Goal: Entertainment & Leisure: Consume media (video, audio)

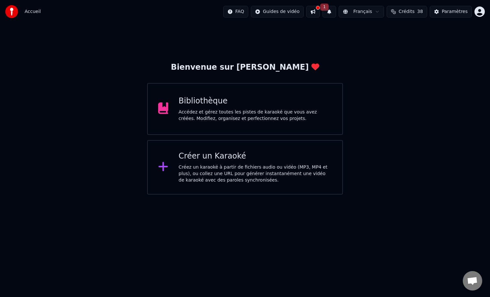
click at [237, 123] on div "Bibliothèque Accédez et gérez toutes les pistes de karaoké que vous avez créées…" at bounding box center [245, 109] width 196 height 52
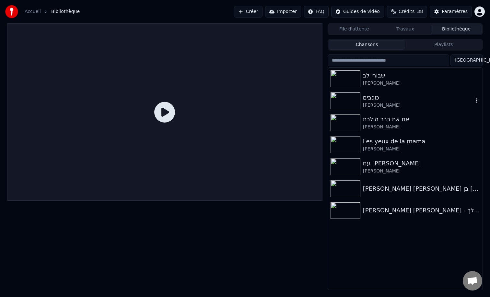
click at [343, 101] on img at bounding box center [346, 100] width 30 height 17
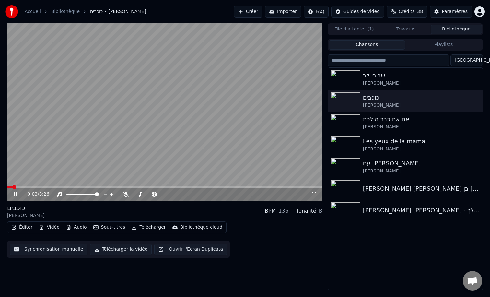
click at [320, 194] on div "0:03 / 3:26" at bounding box center [164, 194] width 315 height 13
click at [317, 194] on icon at bounding box center [314, 194] width 6 height 5
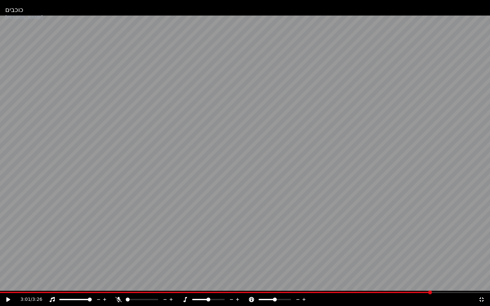
click at [79, 126] on video at bounding box center [245, 153] width 490 height 306
click at [9, 294] on div "3:26 / 3:26" at bounding box center [245, 299] width 490 height 13
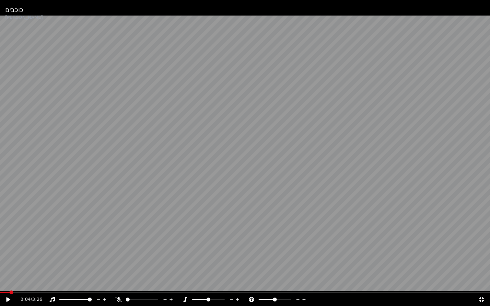
click at [9, 293] on span at bounding box center [4, 292] width 9 height 1
click at [5, 292] on span at bounding box center [7, 293] width 4 height 4
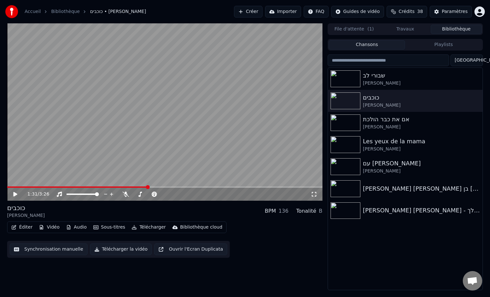
click at [313, 193] on icon at bounding box center [314, 194] width 6 height 5
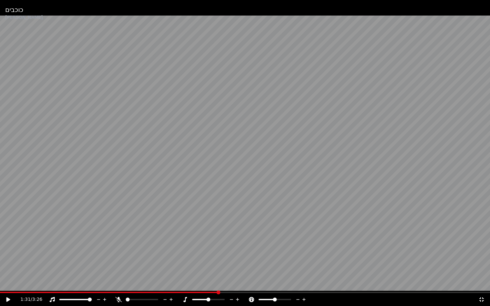
click at [229, 297] on icon at bounding box center [231, 300] width 6 height 6
click at [237, 297] on icon at bounding box center [237, 299] width 3 height 3
drag, startPoint x: 237, startPoint y: 300, endPoint x: 235, endPoint y: 271, distance: 28.9
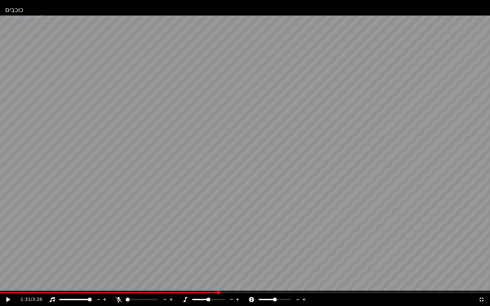
click at [235, 271] on div "כוכבים [PERSON_NAME] 1:31 / 3:26" at bounding box center [245, 153] width 490 height 306
click at [235, 271] on video at bounding box center [245, 153] width 490 height 306
click at [231, 297] on icon at bounding box center [231, 300] width 6 height 6
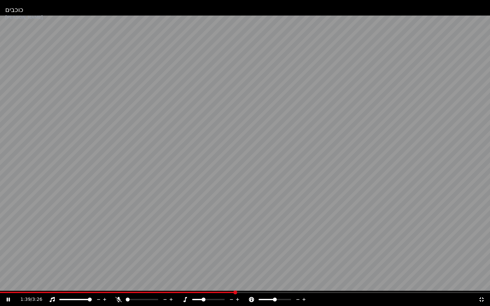
click at [230, 297] on icon at bounding box center [231, 300] width 6 height 6
click at [239, 297] on icon at bounding box center [238, 300] width 6 height 6
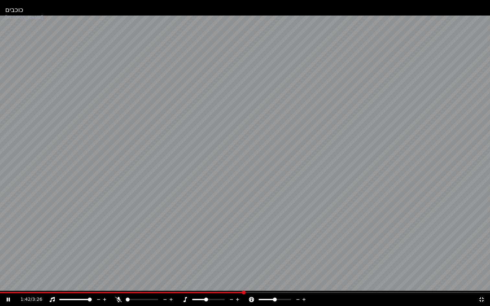
click at [239, 297] on icon at bounding box center [238, 300] width 6 height 6
click at [303, 297] on icon at bounding box center [304, 300] width 6 height 6
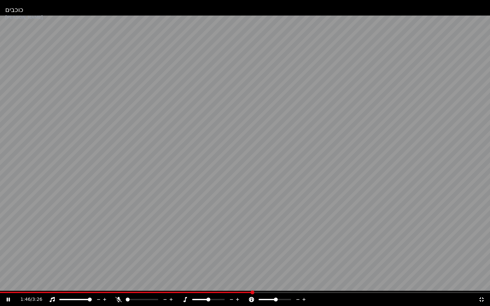
click at [303, 297] on icon at bounding box center [304, 300] width 6 height 6
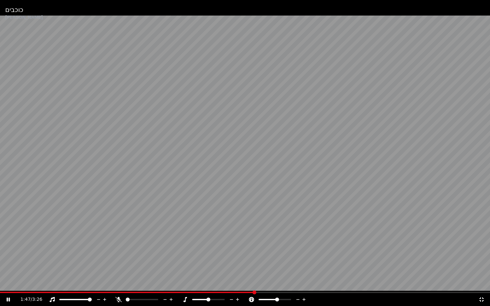
click at [303, 297] on icon at bounding box center [304, 300] width 6 height 6
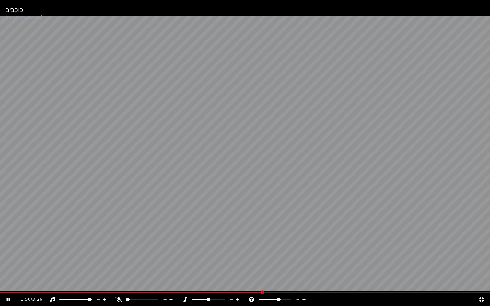
click at [303, 297] on icon at bounding box center [304, 300] width 6 height 6
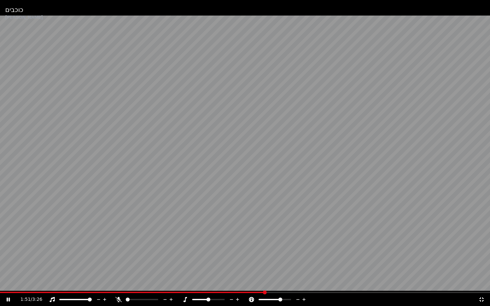
click at [303, 297] on icon at bounding box center [304, 300] width 6 height 6
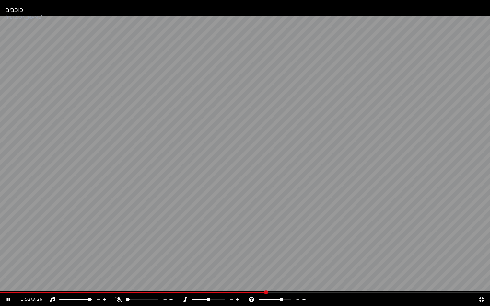
click at [303, 297] on icon at bounding box center [304, 300] width 6 height 6
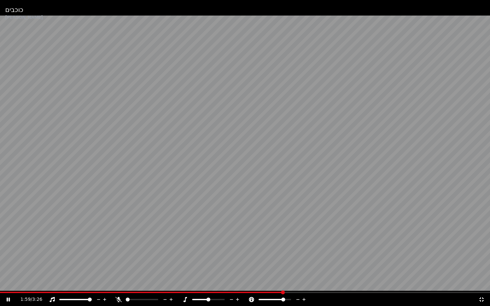
click at [297, 297] on icon at bounding box center [298, 300] width 6 height 6
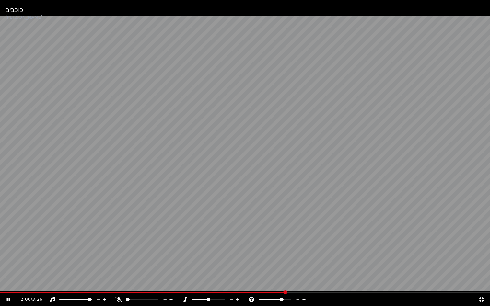
click at [297, 297] on icon at bounding box center [298, 300] width 6 height 6
click at [173, 297] on icon at bounding box center [171, 300] width 6 height 6
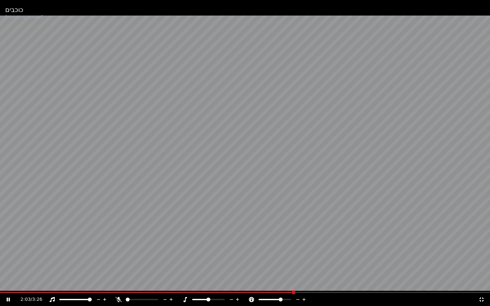
click at [173, 297] on icon at bounding box center [171, 300] width 6 height 6
click at [172, 297] on icon at bounding box center [171, 300] width 6 height 6
click at [133, 297] on span at bounding box center [134, 300] width 4 height 4
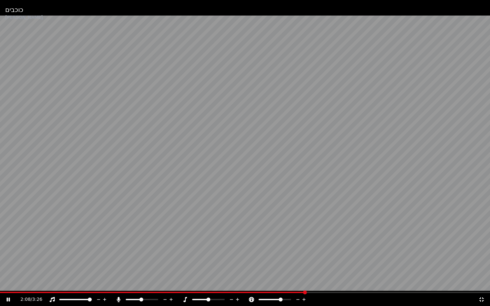
click at [141, 297] on span at bounding box center [141, 300] width 4 height 4
click at [275, 297] on span at bounding box center [275, 300] width 4 height 4
click at [126, 297] on span at bounding box center [128, 300] width 4 height 4
click at [258, 194] on video at bounding box center [245, 153] width 490 height 306
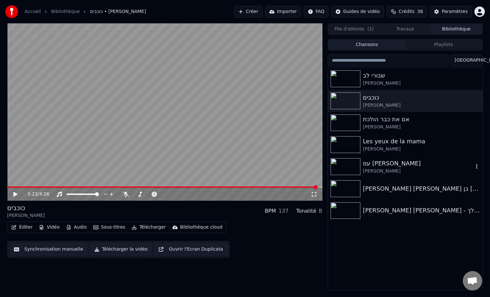
click at [370, 165] on div "עם [PERSON_NAME]" at bounding box center [418, 163] width 111 height 9
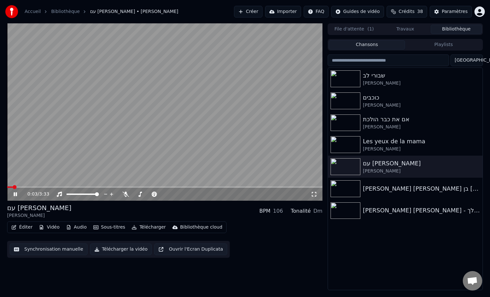
click at [315, 195] on icon at bounding box center [314, 194] width 6 height 5
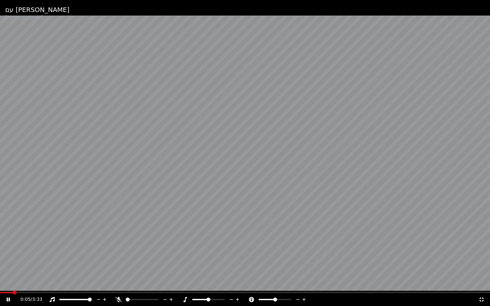
click at [232, 297] on icon at bounding box center [231, 300] width 6 height 6
